Goal: Ask a question

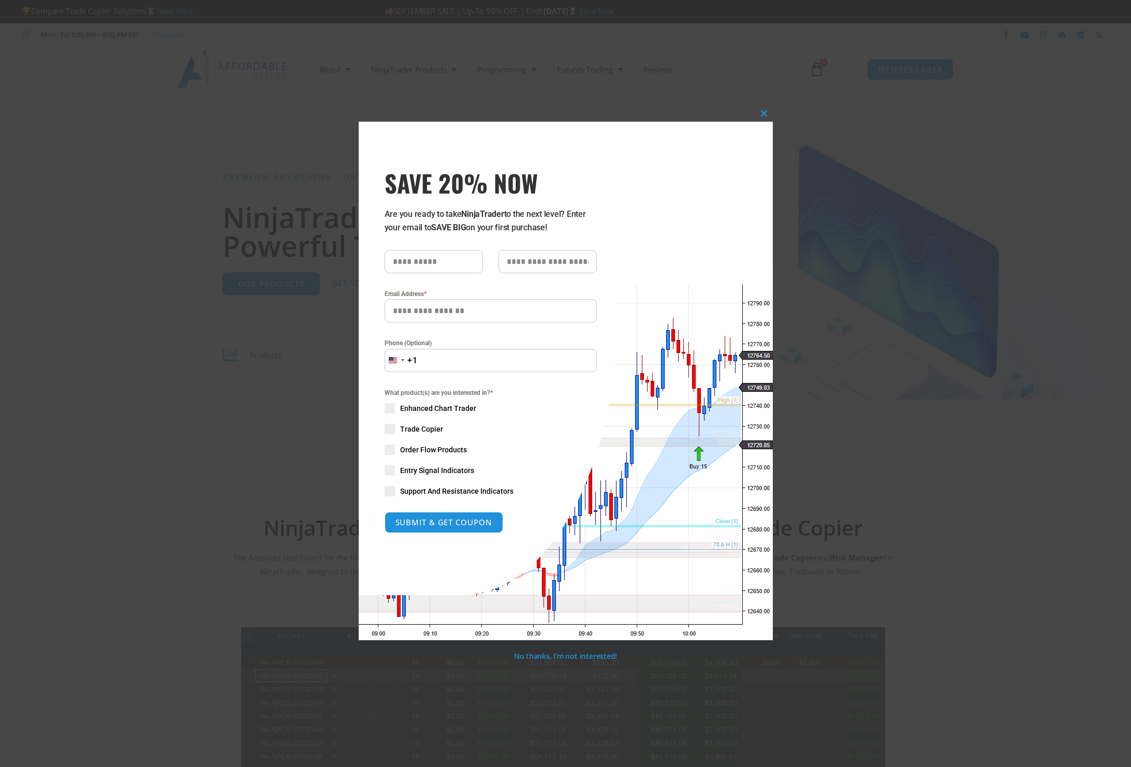
click at [767, 113] on span "SAVE 20% NOW popup" at bounding box center [765, 113] width 17 height 6
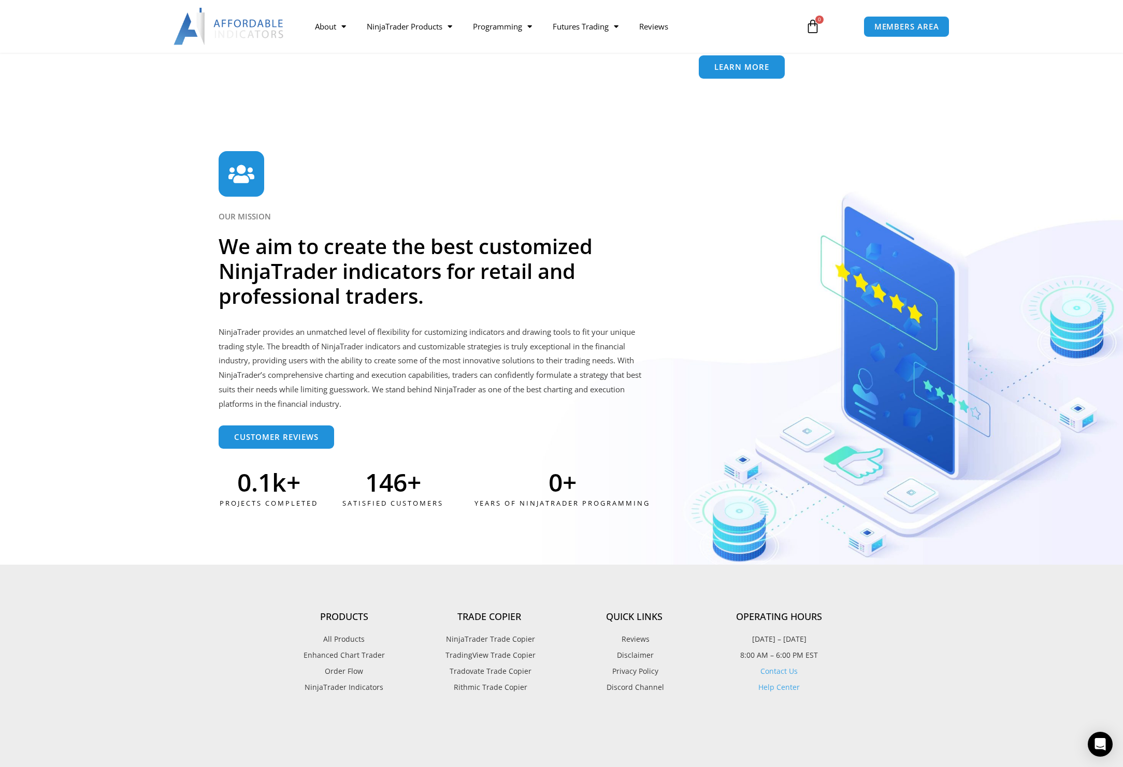
scroll to position [2715, 0]
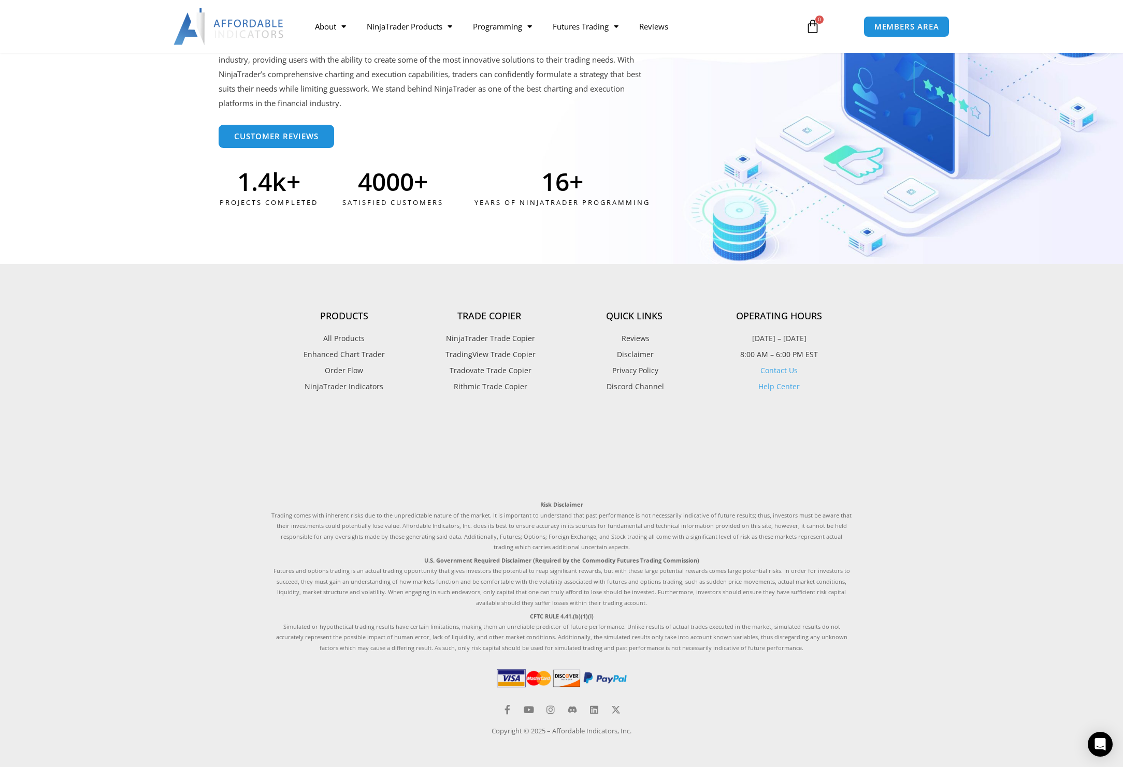
click at [786, 369] on link "Contact Us" at bounding box center [778, 371] width 37 height 10
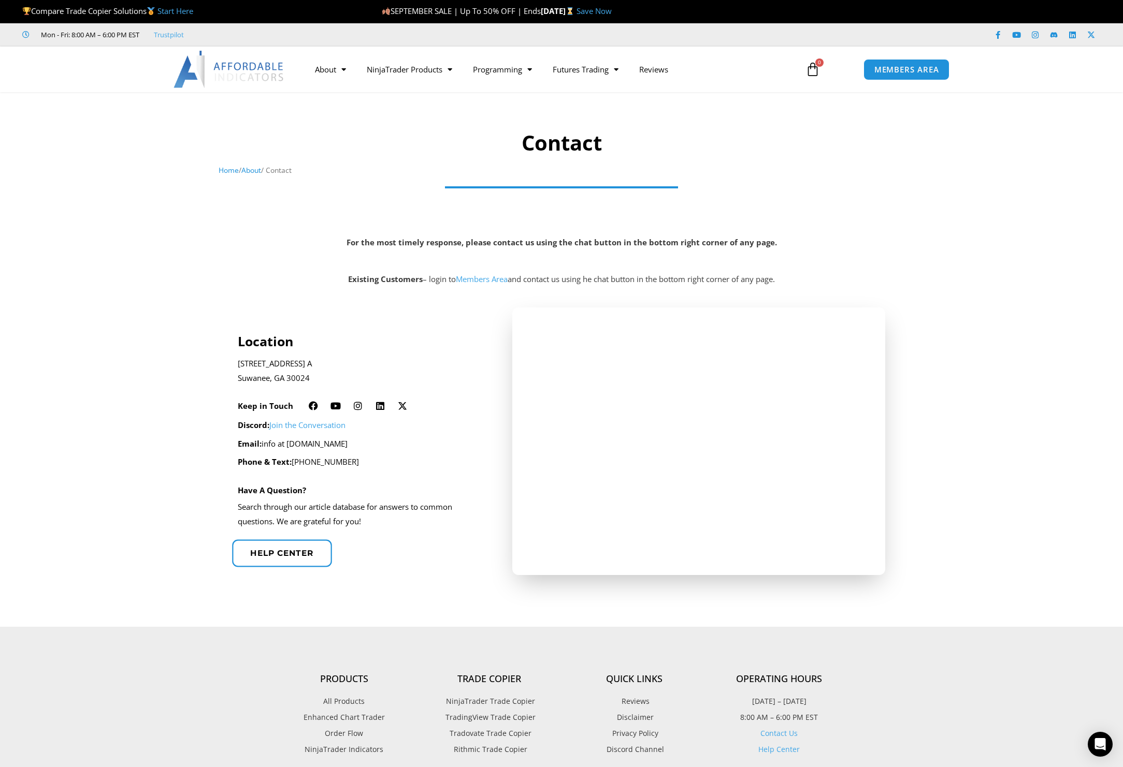
click at [301, 553] on span "Help center" at bounding box center [281, 553] width 63 height 8
